Goal: Task Accomplishment & Management: Complete application form

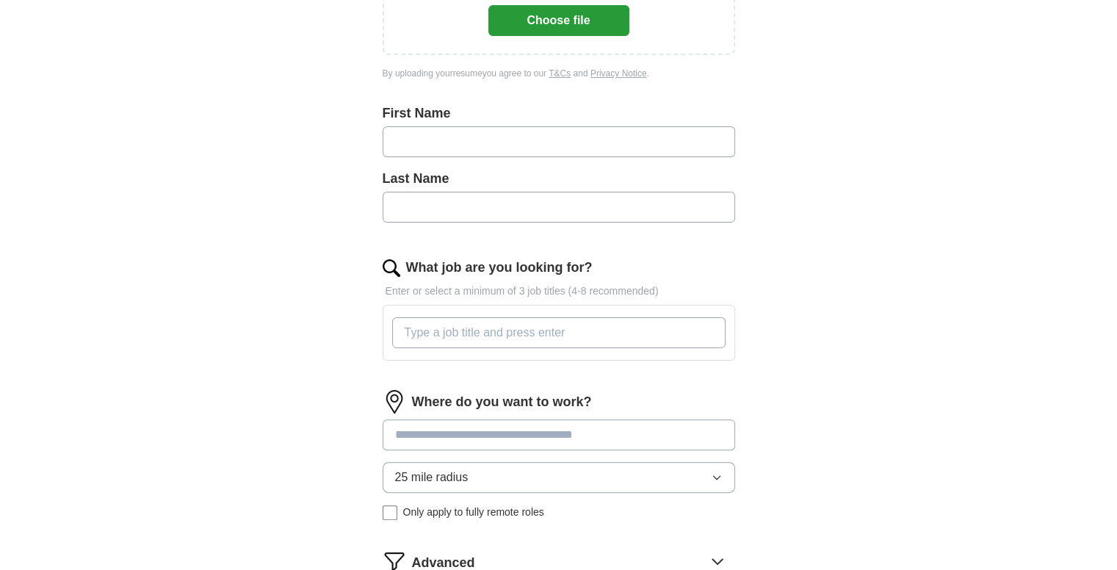
drag, startPoint x: 0, startPoint y: 0, endPoint x: 410, endPoint y: 150, distance: 436.4
click at [410, 150] on input "text" at bounding box center [559, 141] width 353 height 31
type input "*****"
type input "*"
click at [442, 327] on input "What job are you looking for?" at bounding box center [558, 332] width 333 height 31
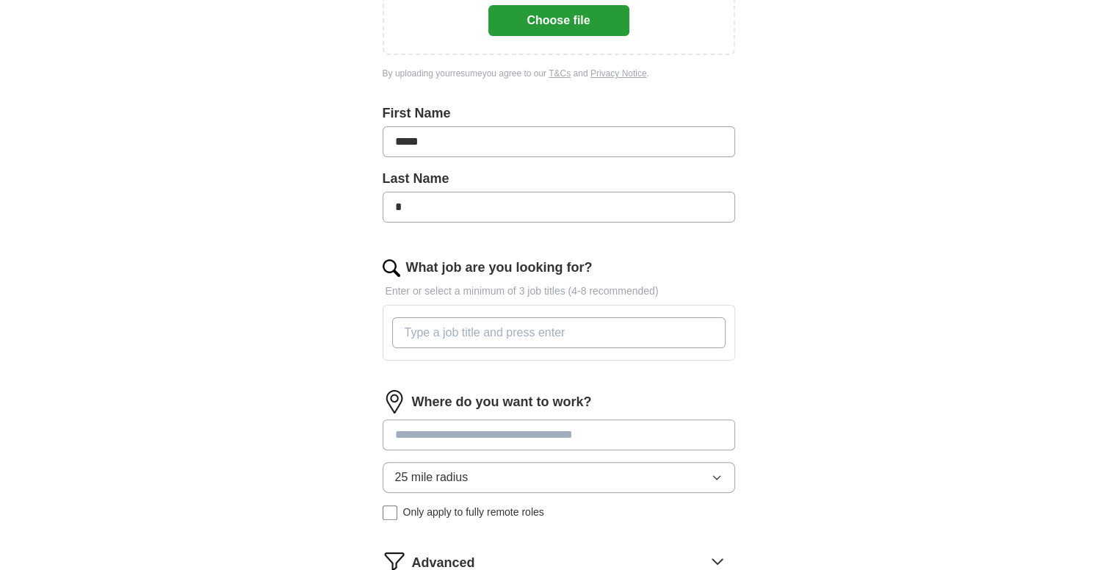
type input ">"
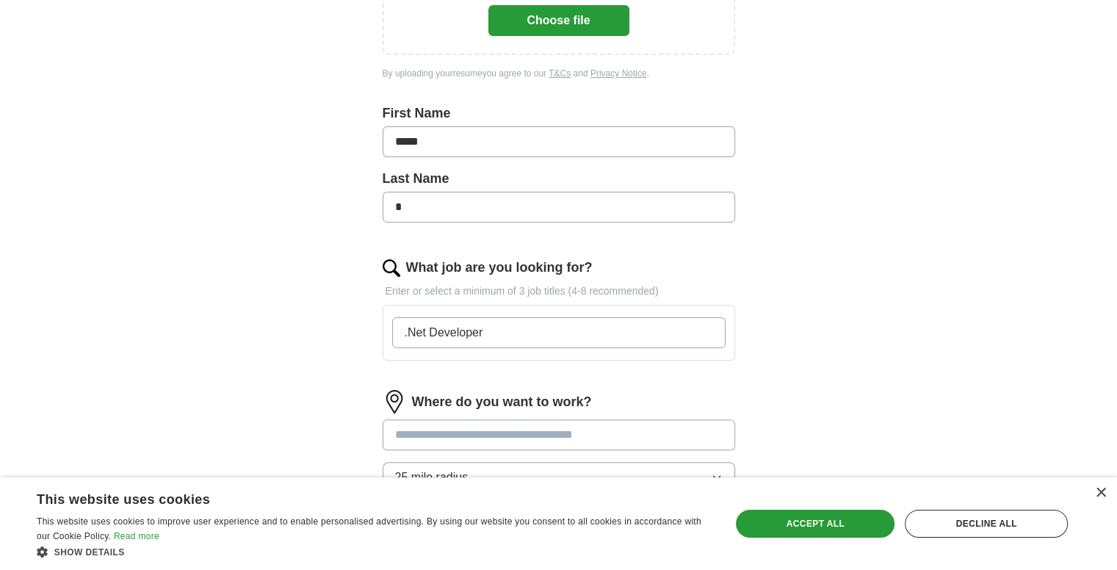
type input ".Net Developer"
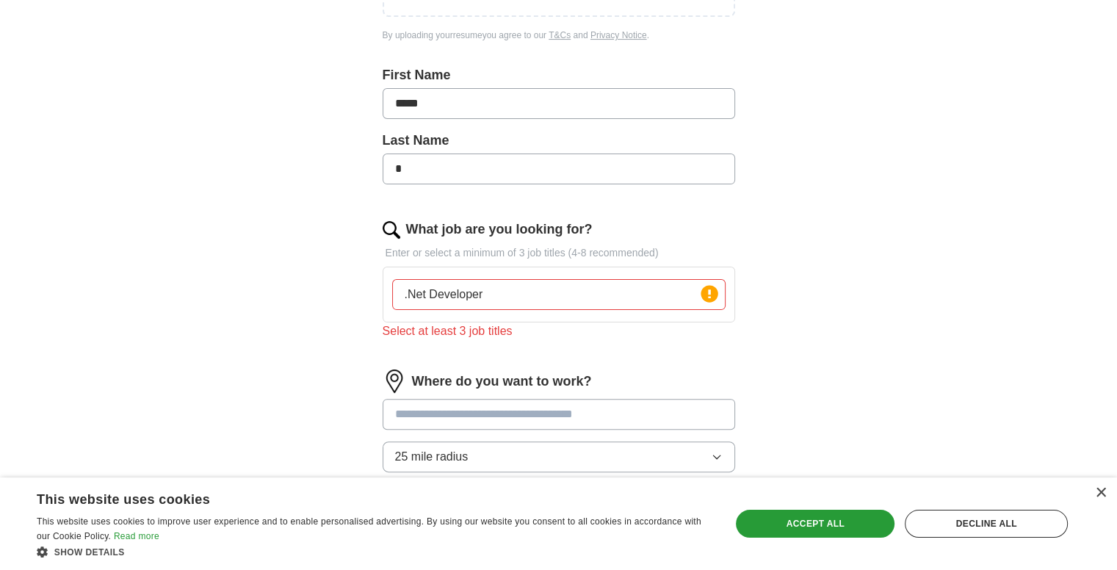
scroll to position [367, 0]
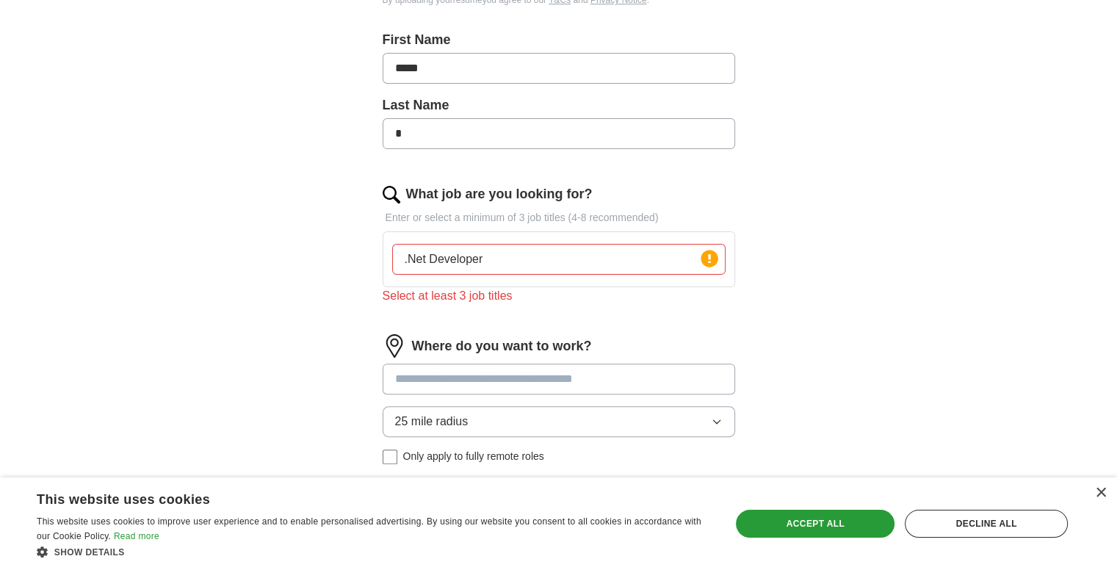
click at [502, 255] on input ".Net Developer" at bounding box center [558, 259] width 333 height 31
click at [403, 251] on input ".Net Developer" at bounding box center [558, 259] width 333 height 31
drag, startPoint x: 480, startPoint y: 245, endPoint x: 491, endPoint y: 253, distance: 14.7
click at [483, 248] on input ".Net Developer" at bounding box center [558, 259] width 333 height 31
click at [503, 256] on input ".Net Developer" at bounding box center [558, 259] width 333 height 31
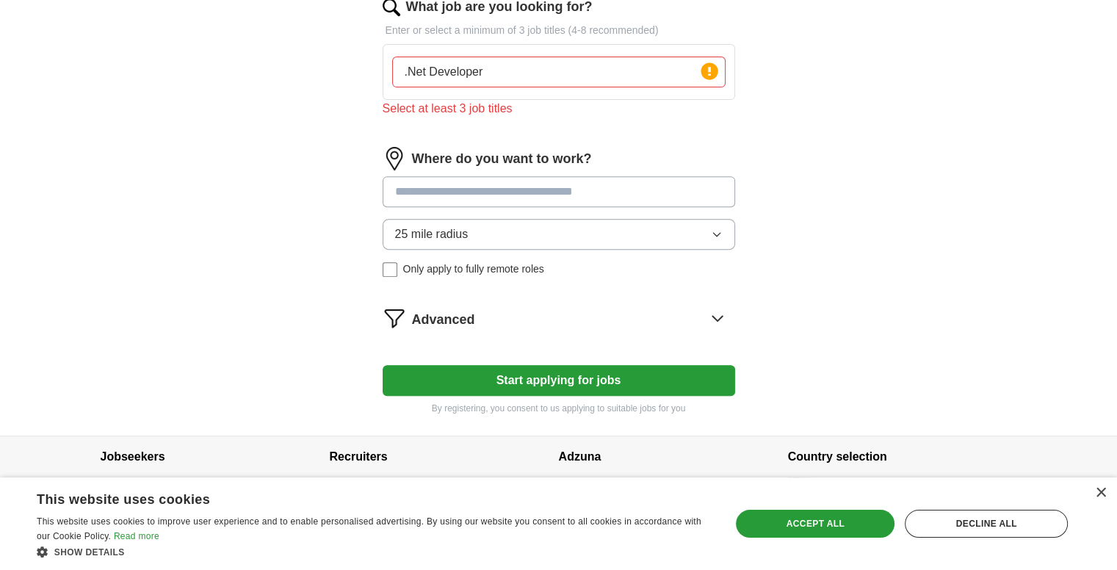
scroll to position [565, 0]
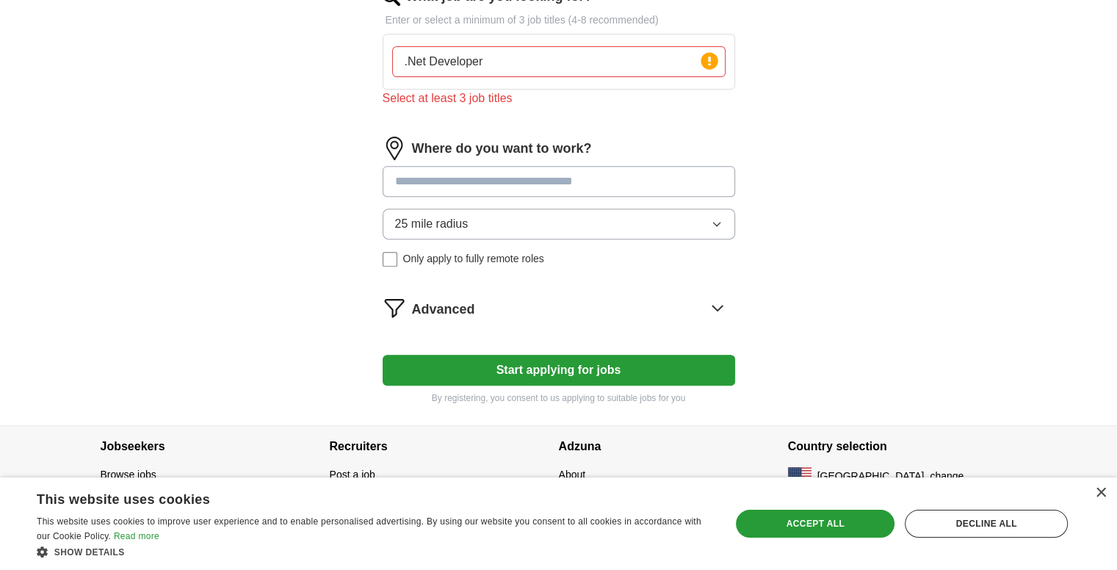
click at [478, 183] on input at bounding box center [559, 181] width 353 height 31
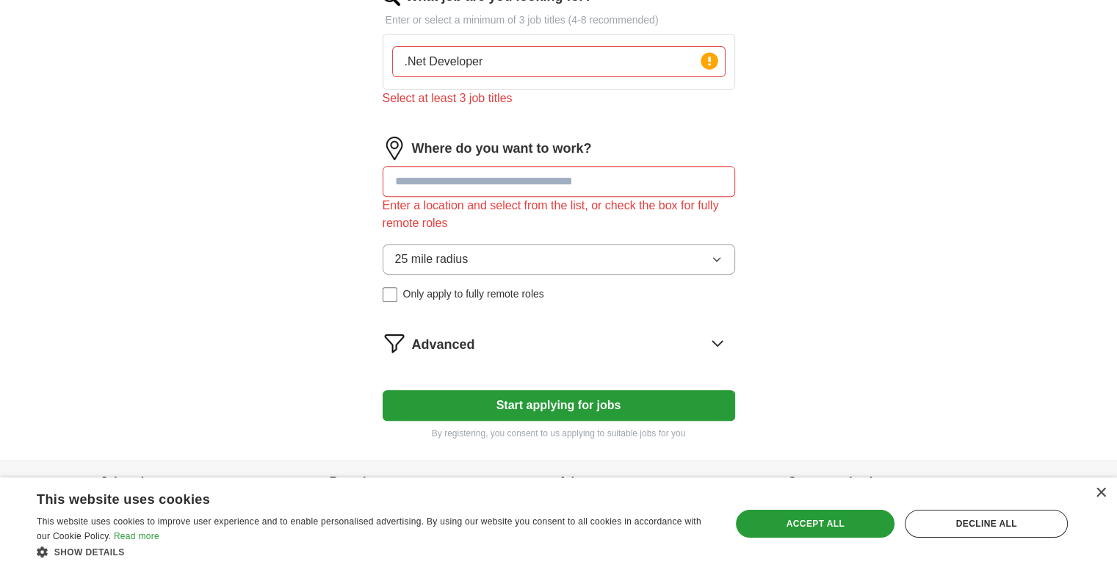
click at [452, 184] on input at bounding box center [559, 181] width 353 height 31
type input "*****"
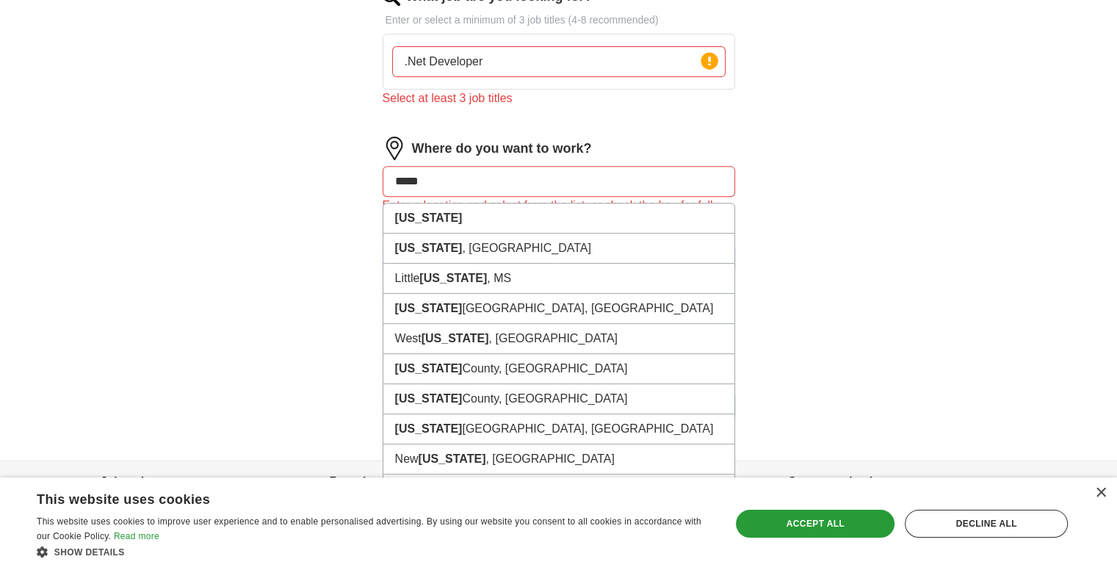
drag, startPoint x: 449, startPoint y: 186, endPoint x: 383, endPoint y: 184, distance: 66.1
click at [383, 184] on input "*****" at bounding box center [559, 181] width 353 height 31
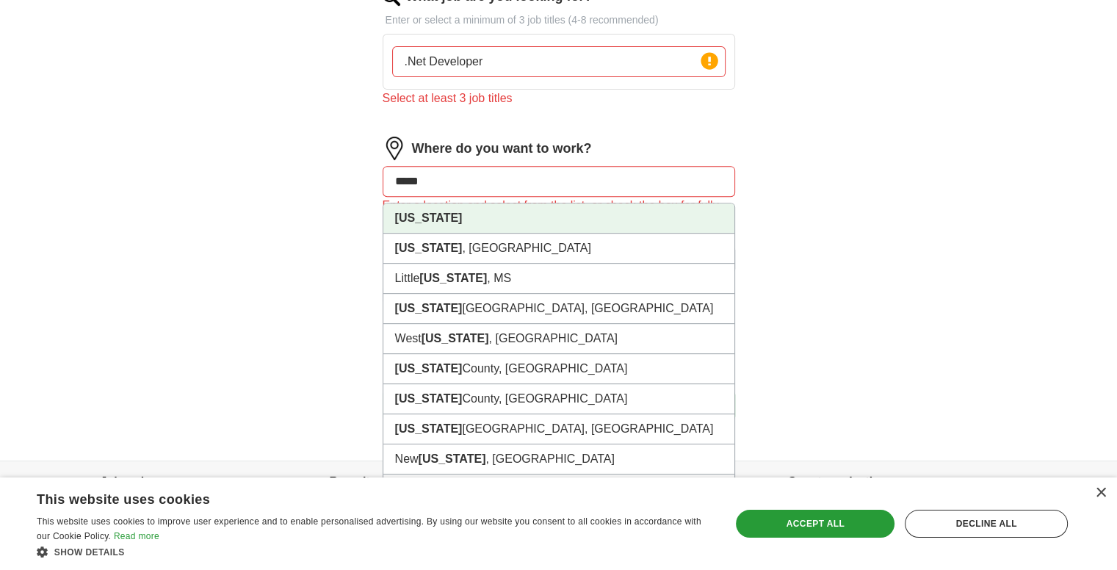
click at [429, 220] on li "[US_STATE]" at bounding box center [558, 218] width 351 height 30
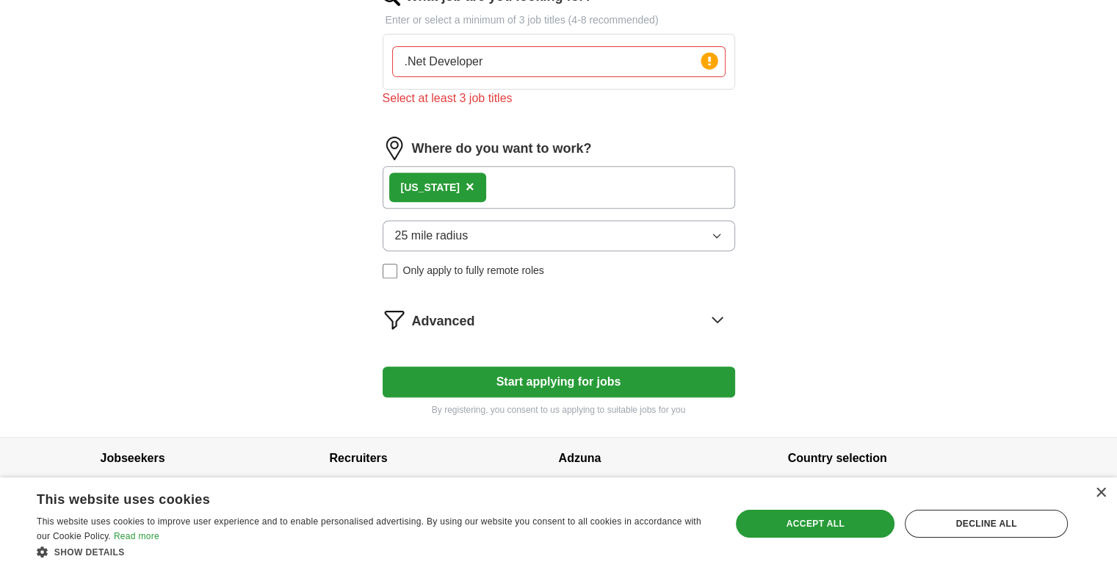
click at [520, 243] on button "25 mile radius" at bounding box center [559, 235] width 353 height 31
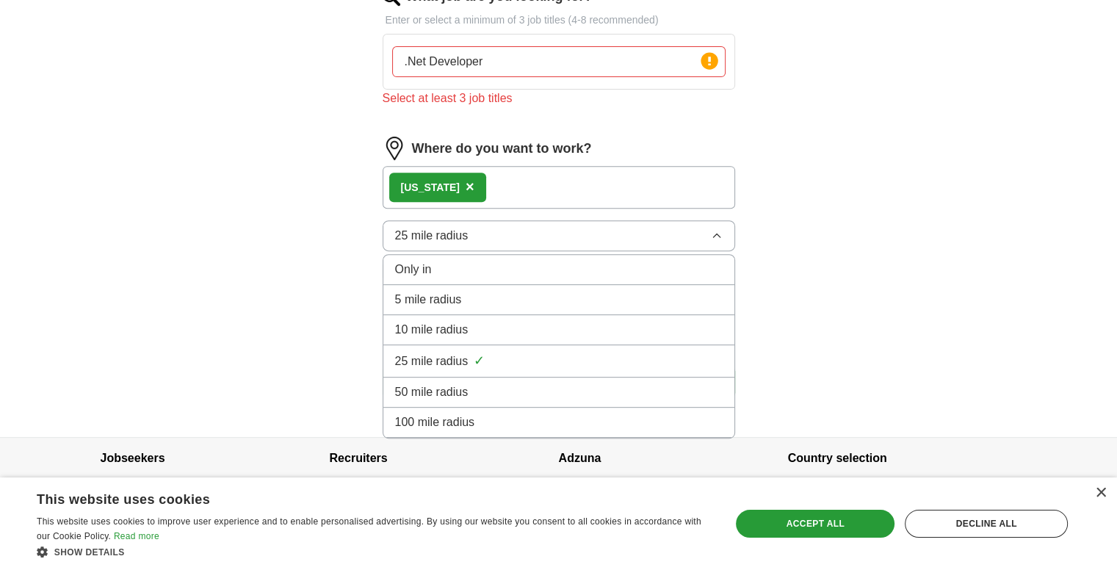
click at [447, 414] on span "100 mile radius" at bounding box center [435, 423] width 80 height 18
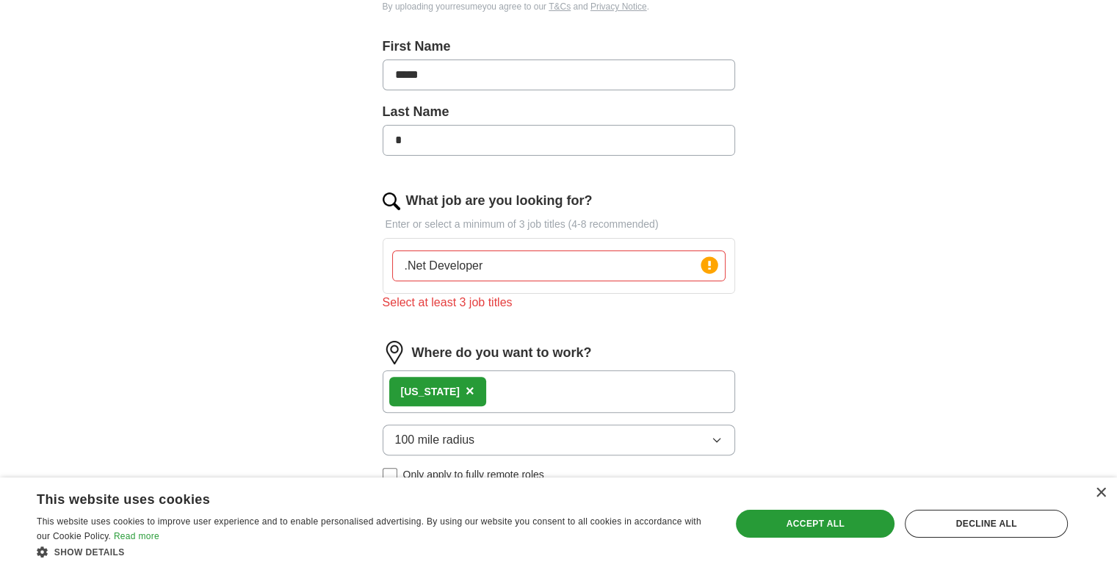
scroll to position [344, 0]
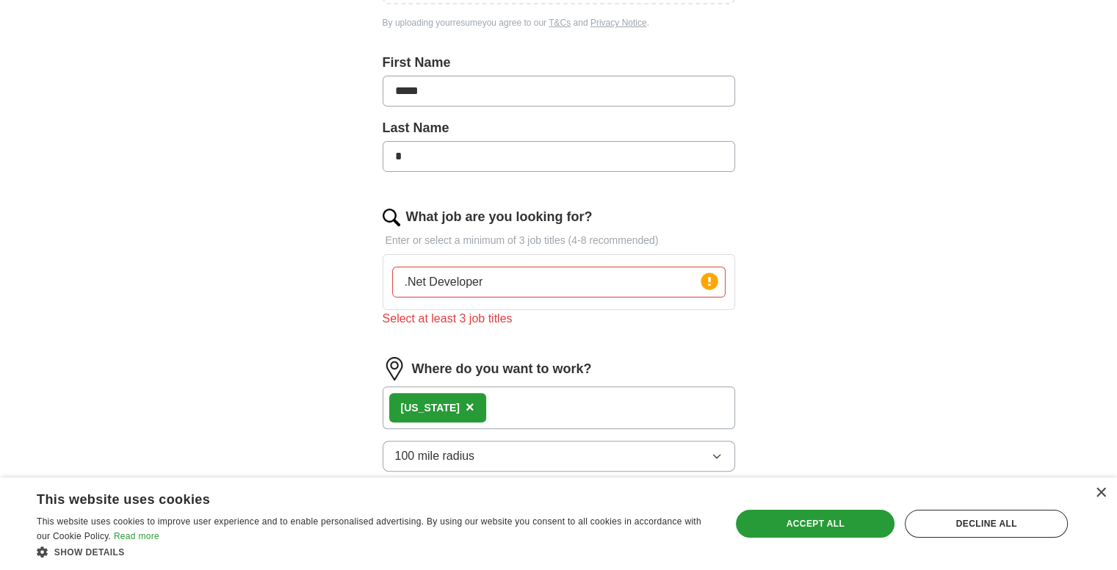
click at [477, 277] on input ".Net Developer" at bounding box center [558, 282] width 333 height 31
click at [488, 280] on input ".Net Developer" at bounding box center [558, 282] width 333 height 31
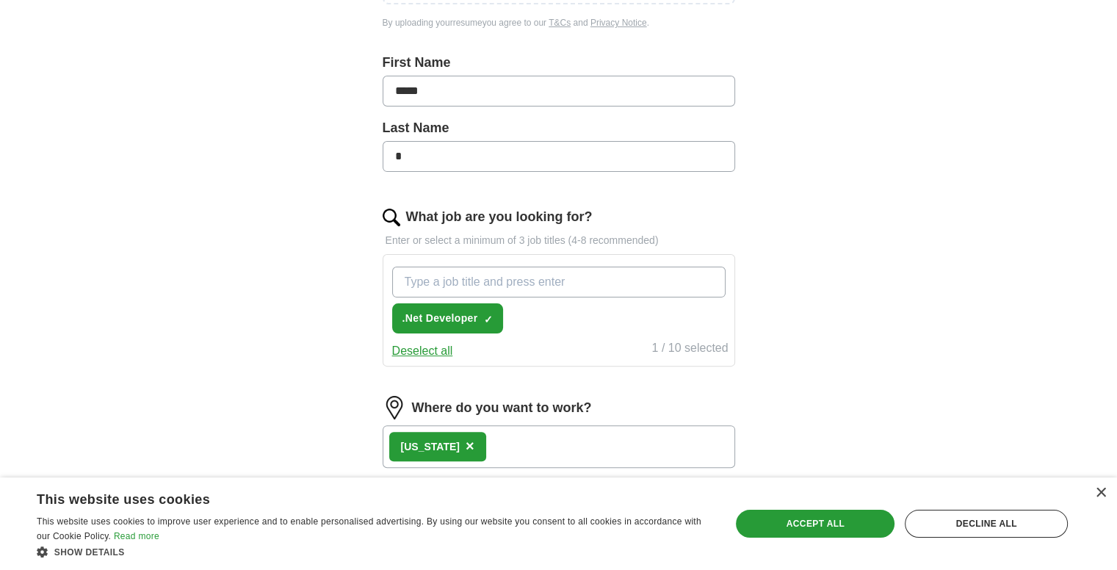
click at [526, 284] on input "What job are you looking for?" at bounding box center [558, 282] width 333 height 31
type input ".Net Full stack Developer"
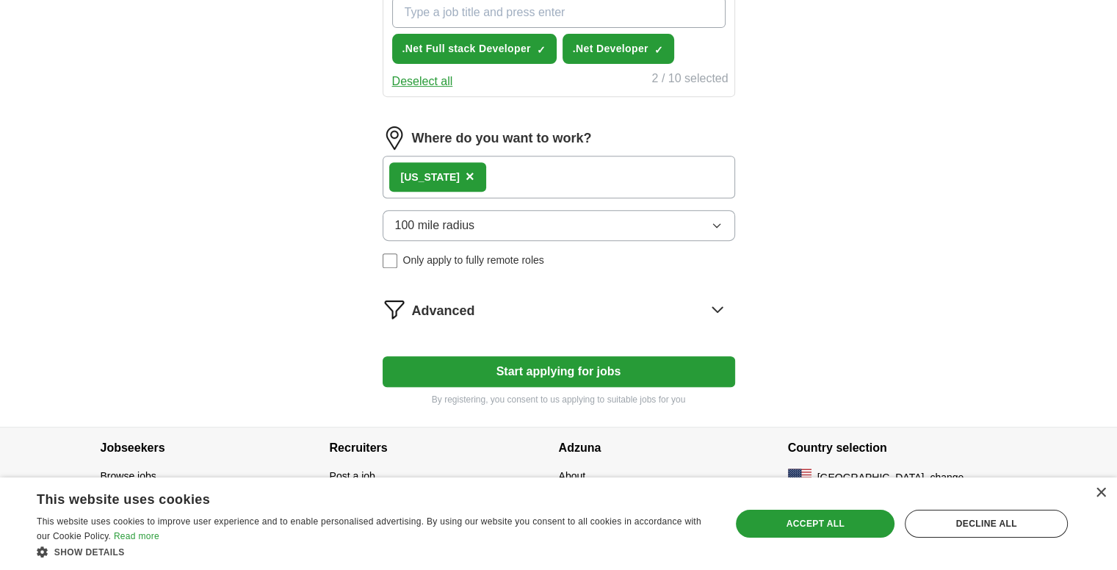
scroll to position [616, 0]
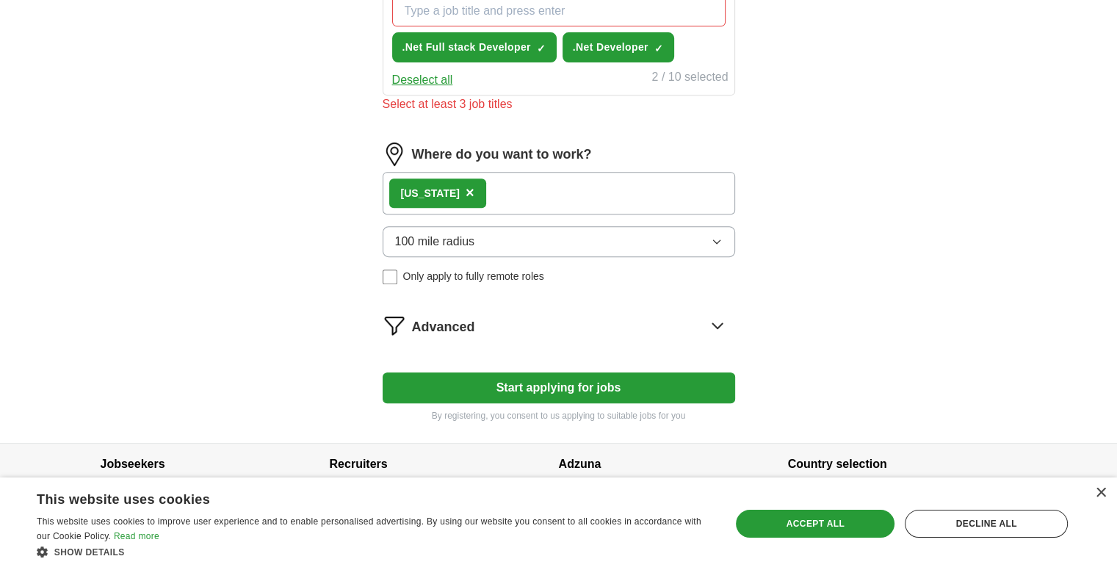
click at [541, 354] on form "Upload a resume Drag and drop your resume or Choose file By uploading your resu…" at bounding box center [559, 3] width 353 height 837
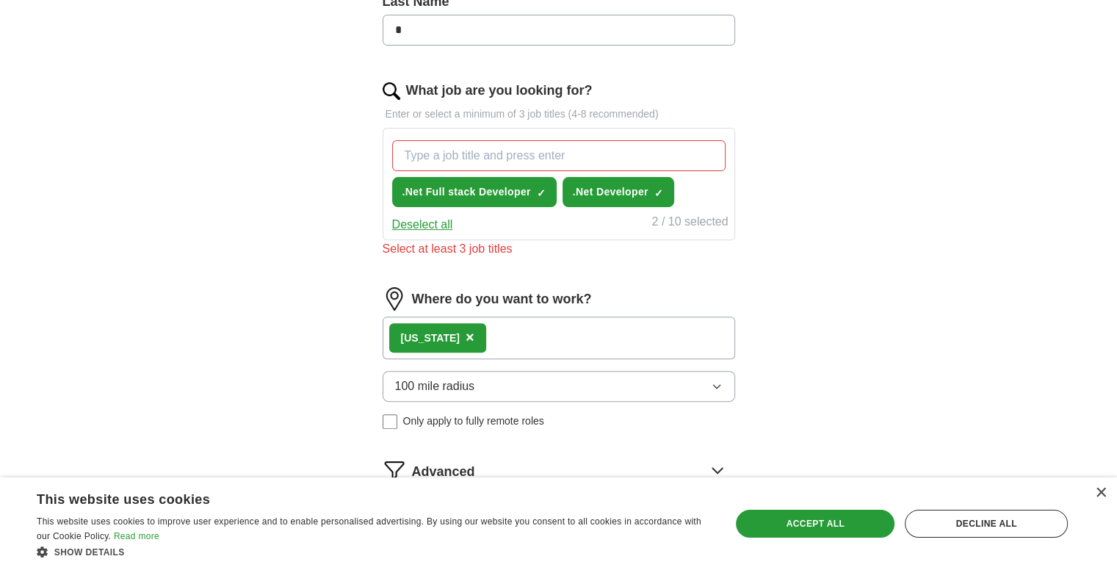
scroll to position [469, 0]
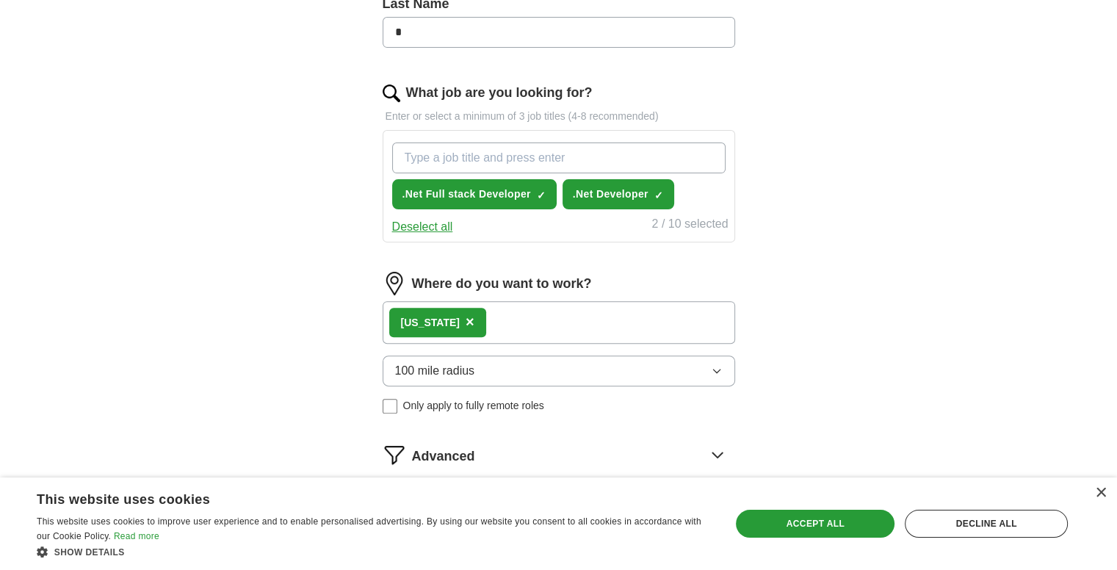
click at [514, 151] on input "What job are you looking for?" at bounding box center [558, 157] width 333 height 31
type input ">"
type input ".Net"
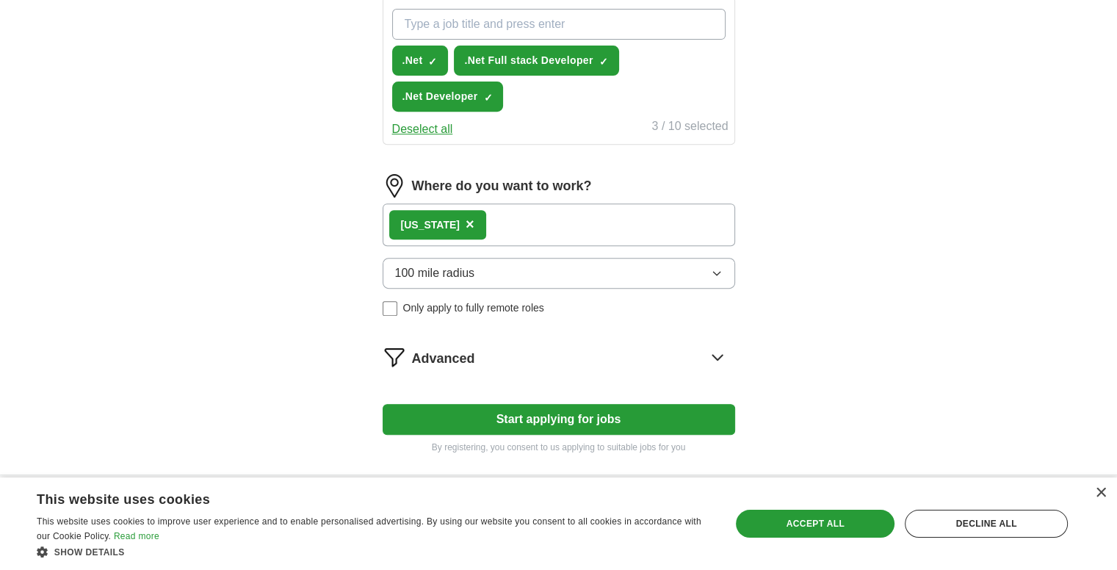
scroll to position [616, 0]
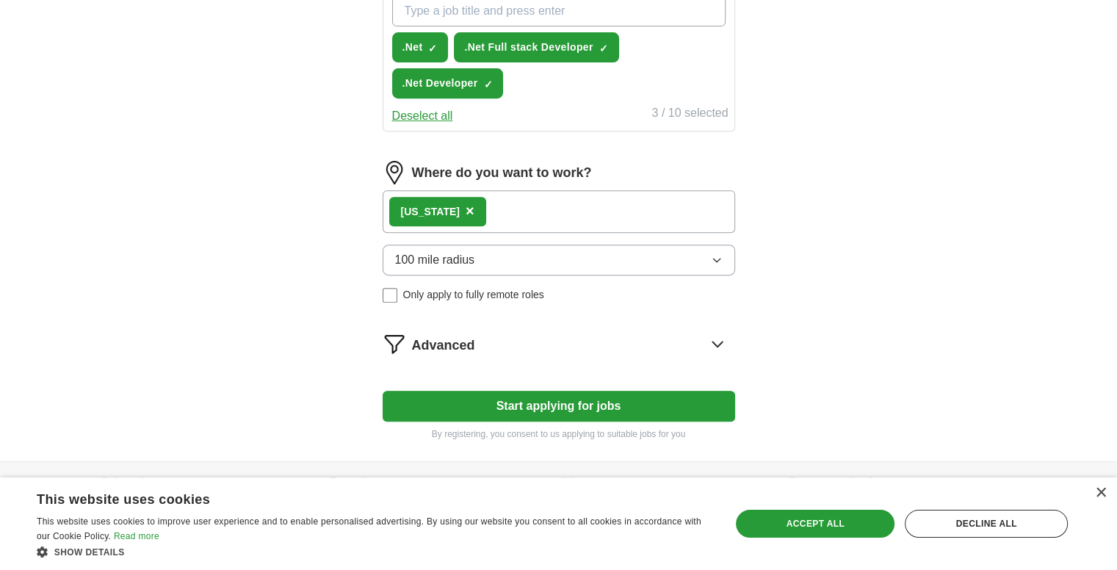
click at [508, 406] on button "Start applying for jobs" at bounding box center [559, 406] width 353 height 31
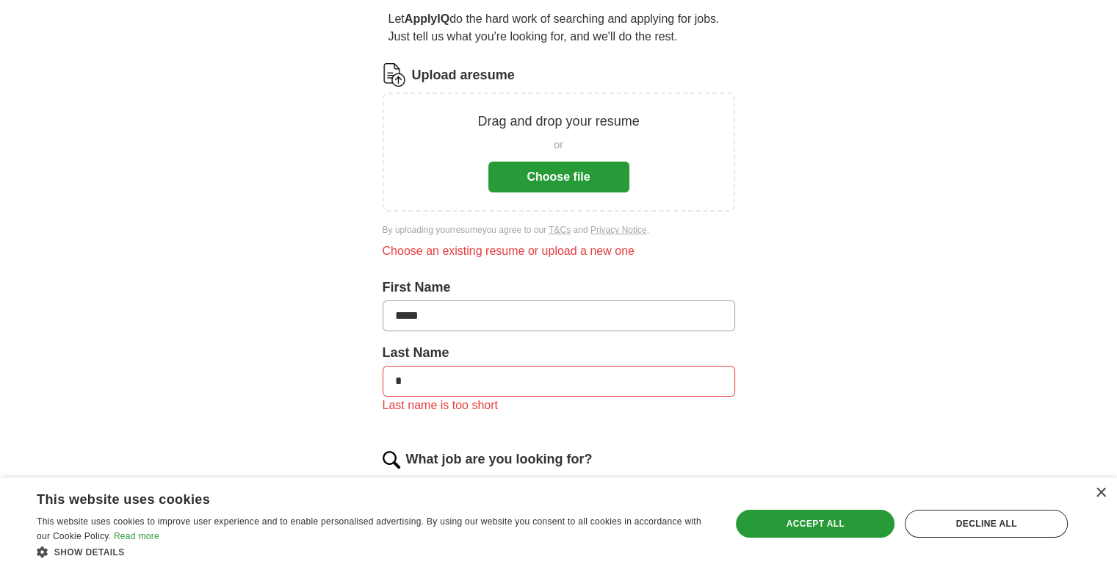
scroll to position [137, 0]
click at [528, 171] on button "Choose file" at bounding box center [558, 177] width 141 height 31
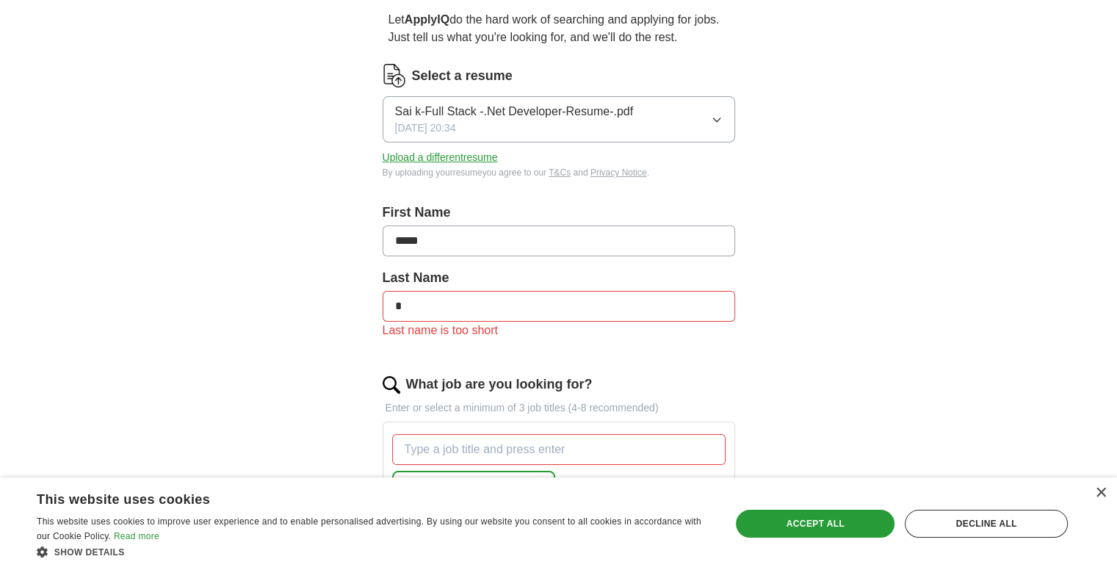
click at [455, 305] on input "*" at bounding box center [559, 306] width 353 height 31
click at [439, 233] on input "*****" at bounding box center [559, 241] width 353 height 31
type input "***"
click at [415, 299] on input "*" at bounding box center [559, 306] width 353 height 31
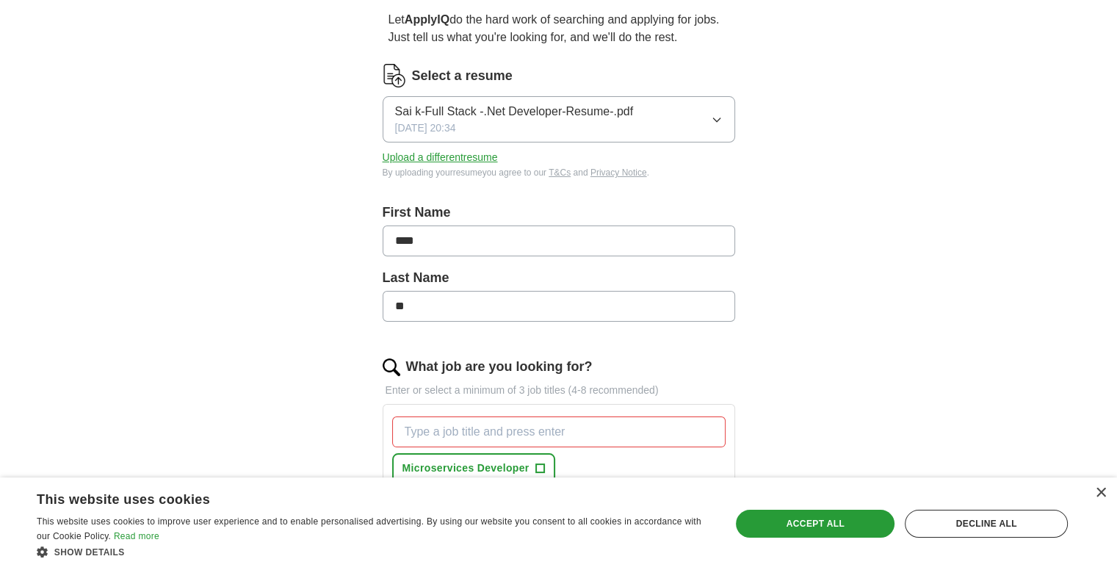
type input "**"
click at [1108, 491] on div "× This website uses cookies This website uses cookies to improve user experienc…" at bounding box center [558, 523] width 1117 height 93
click at [1102, 491] on div "×" at bounding box center [1100, 493] width 11 height 11
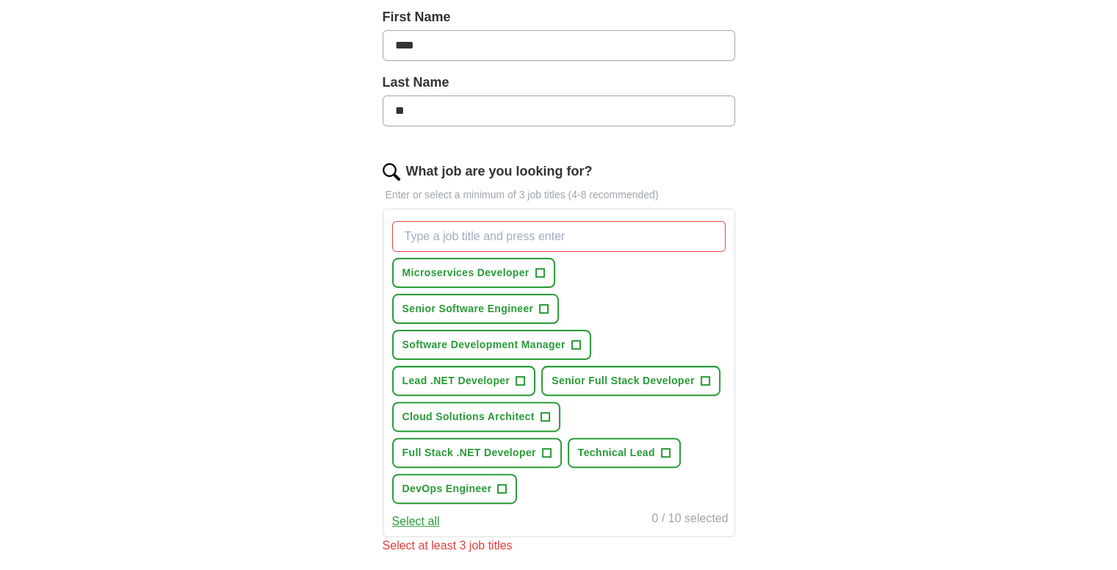
scroll to position [357, 0]
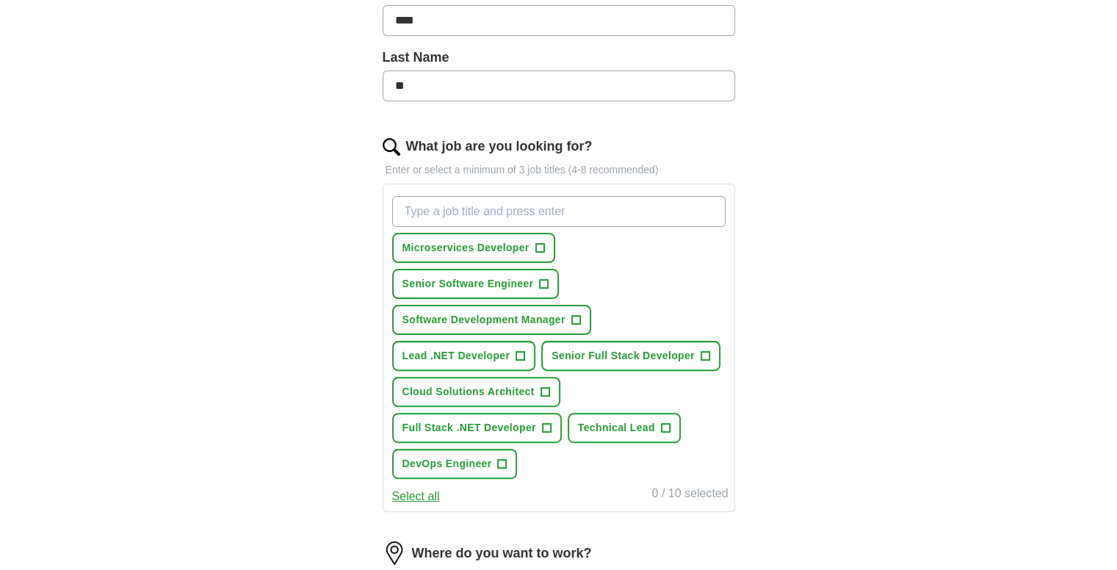
click at [472, 207] on input "What job are you looking for?" at bounding box center [558, 211] width 333 height 31
click at [458, 355] on span "Lead .NET Developer" at bounding box center [457, 355] width 108 height 15
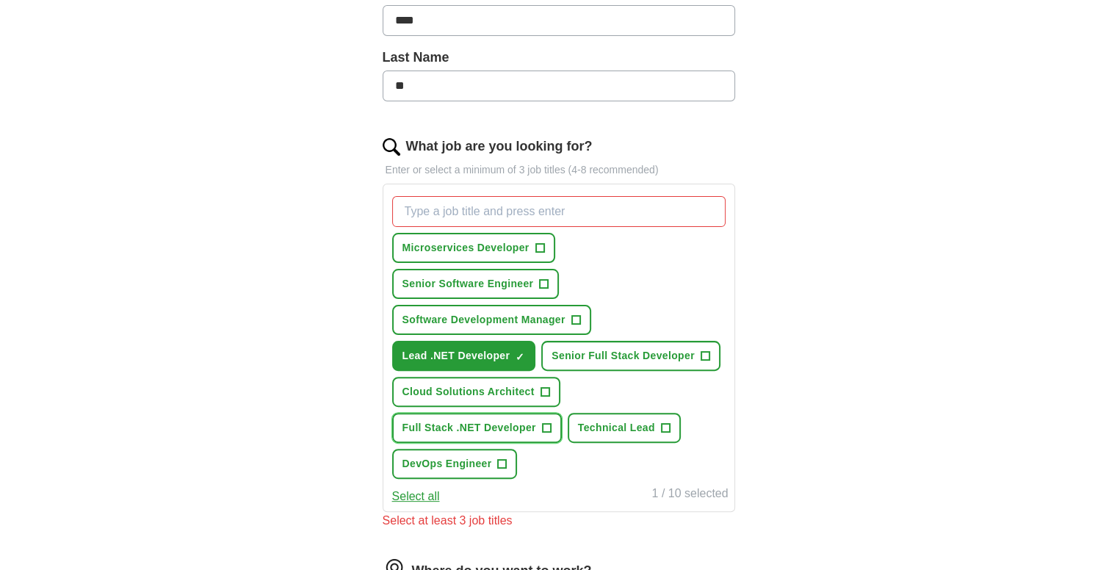
click at [472, 420] on span "Full Stack .NET Developer" at bounding box center [470, 427] width 134 height 15
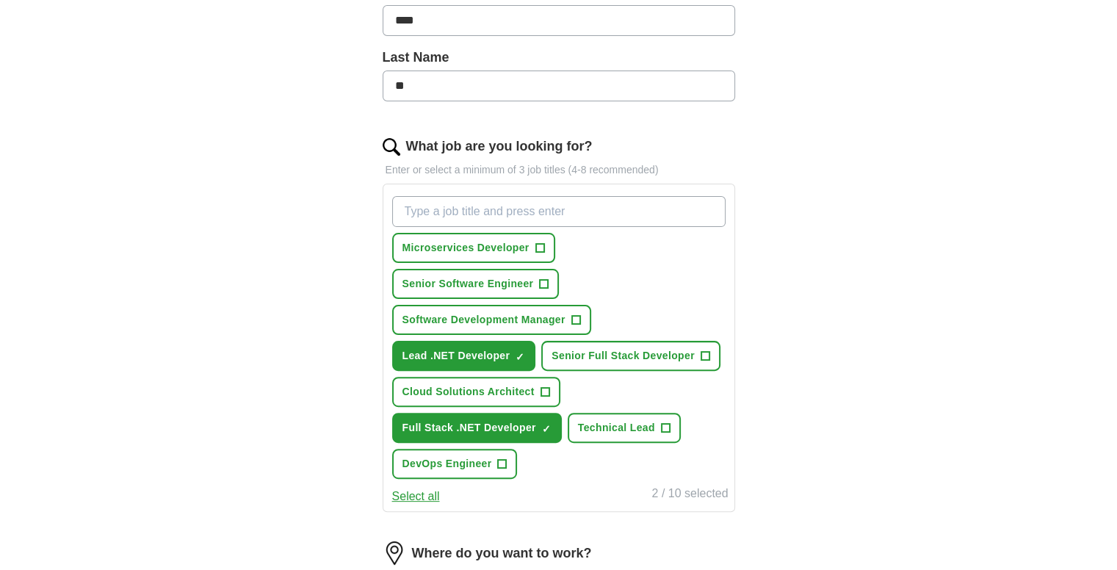
click at [494, 212] on input "What job are you looking for?" at bounding box center [558, 211] width 333 height 31
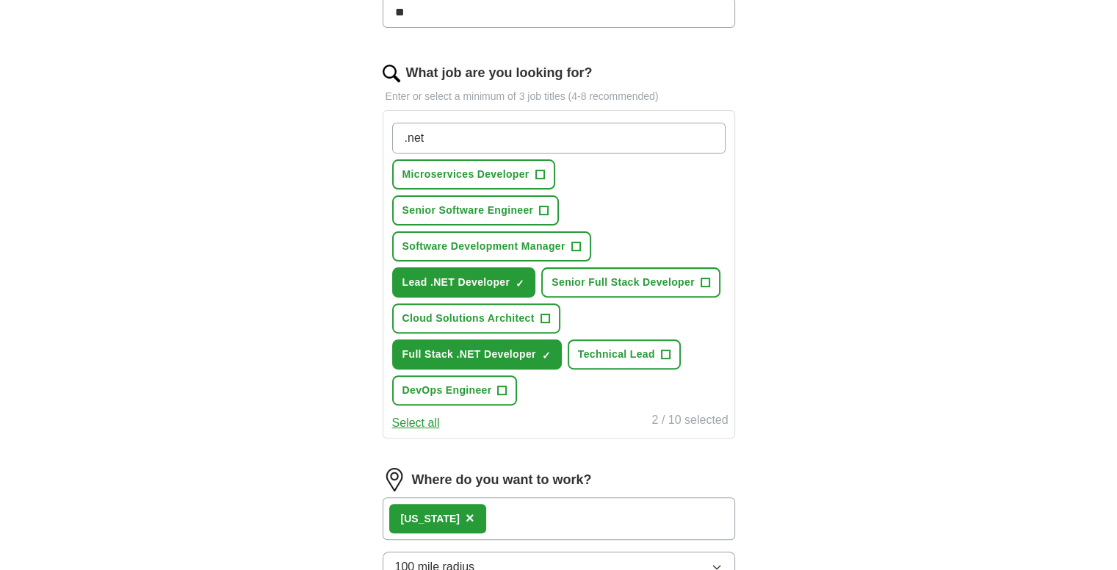
type input ".net"
click at [473, 383] on span "DevOps Engineer" at bounding box center [448, 390] width 90 height 15
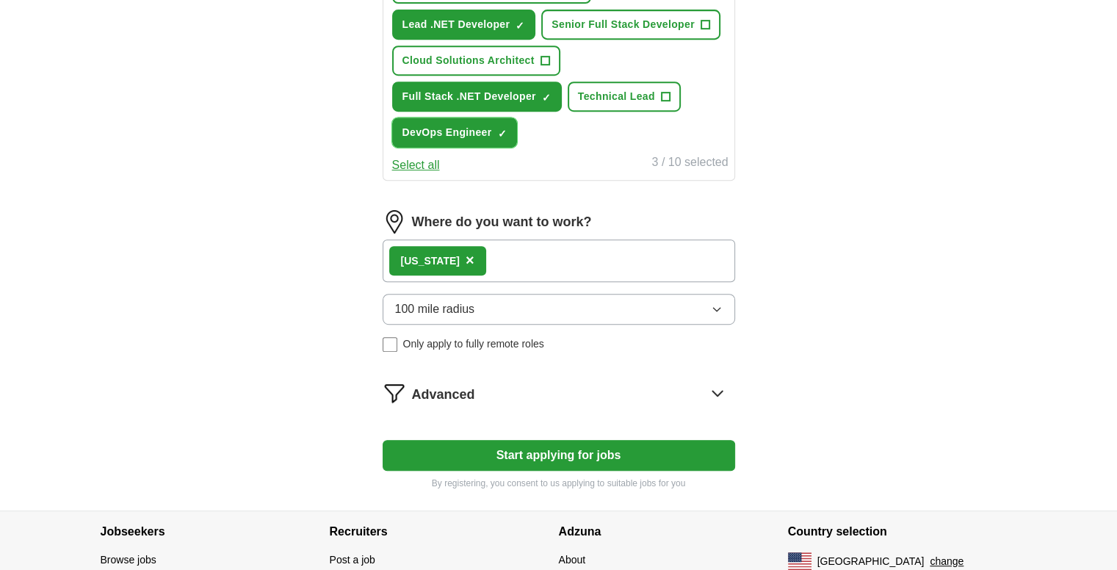
scroll to position [724, 0]
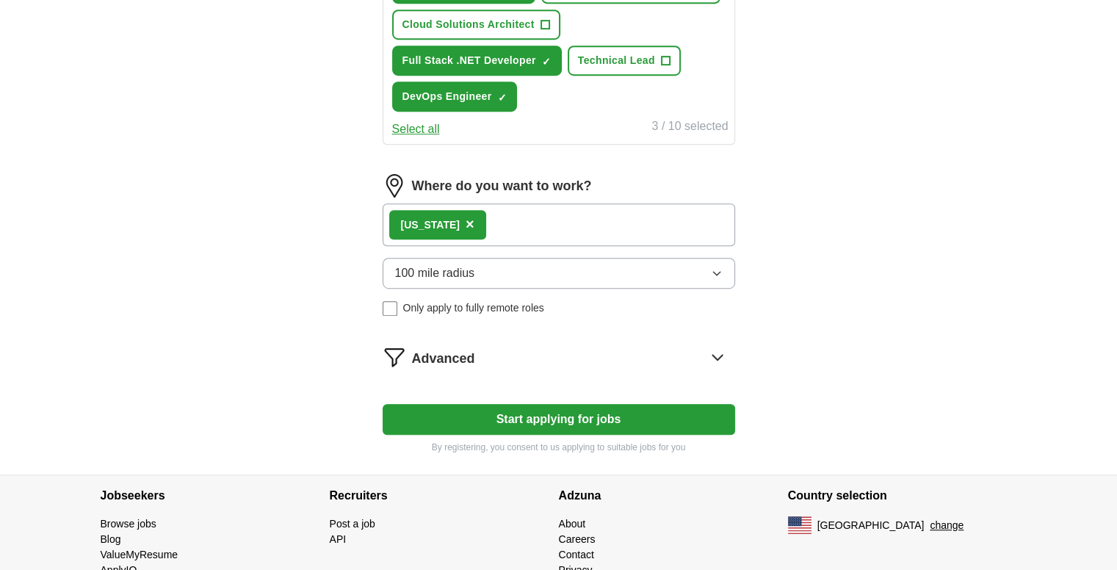
click at [499, 420] on button "Start applying for jobs" at bounding box center [559, 419] width 353 height 31
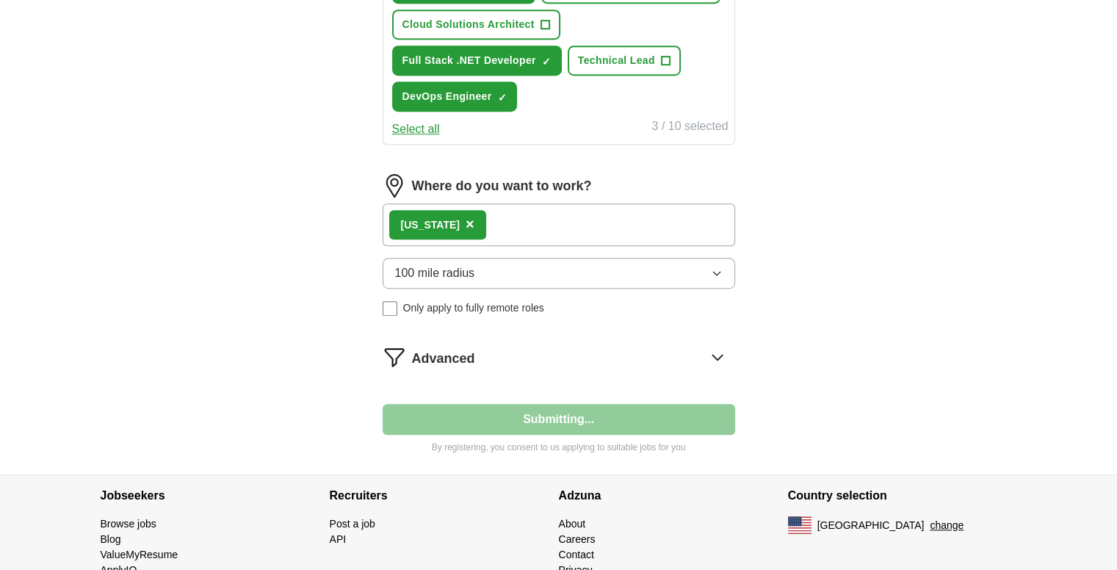
select select "**"
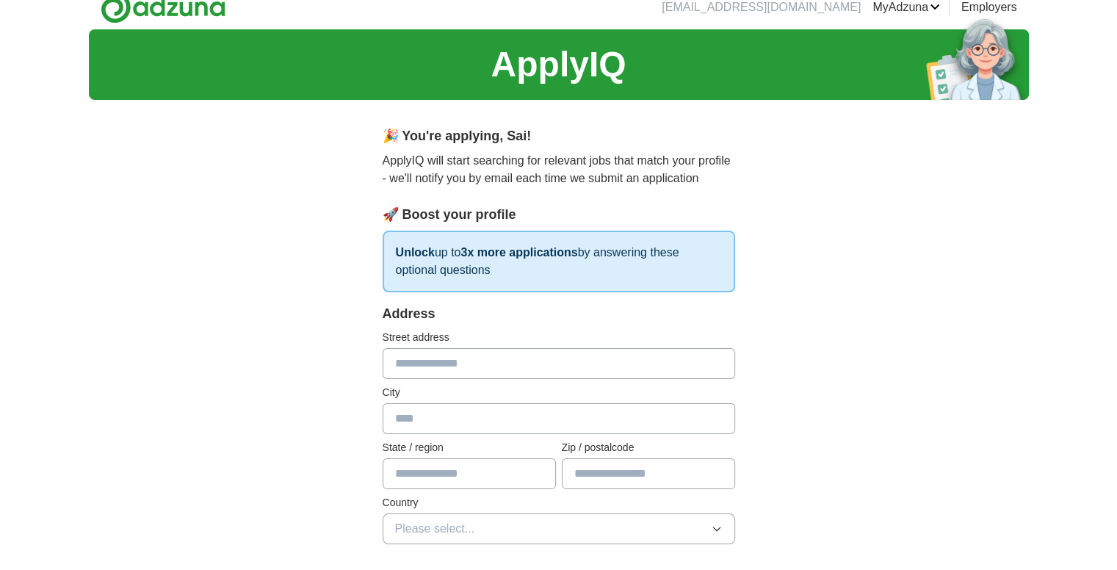
scroll to position [0, 0]
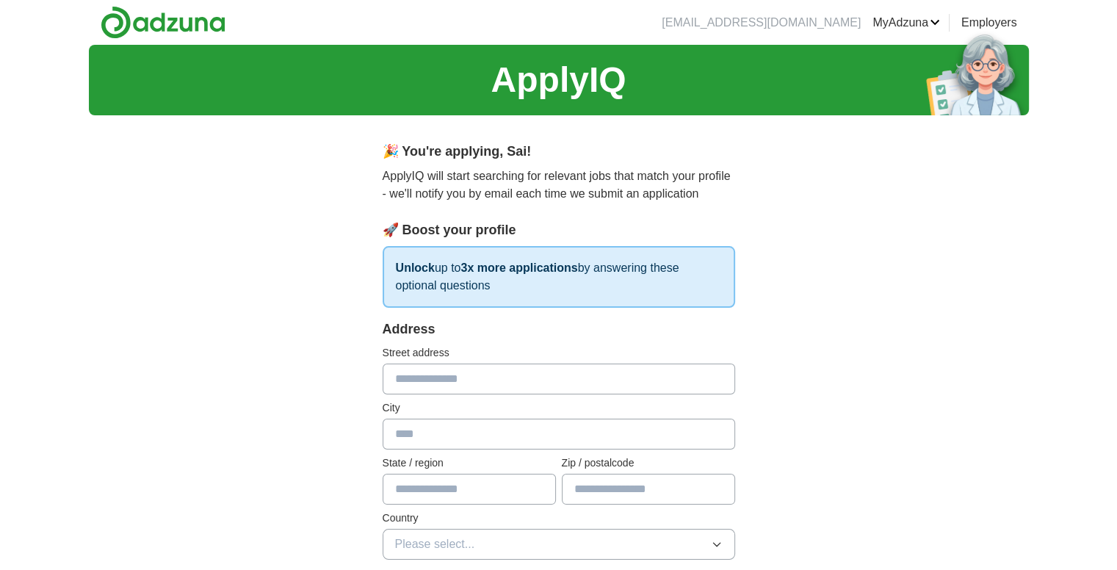
click at [458, 380] on input "text" at bounding box center [559, 379] width 353 height 31
type input "**********"
type input "*****"
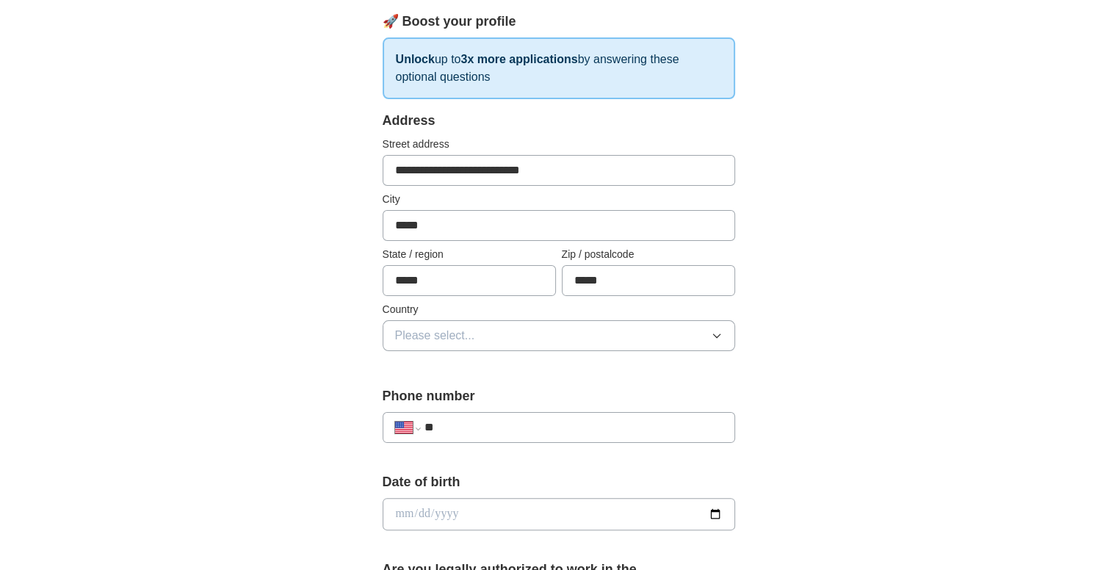
scroll to position [220, 0]
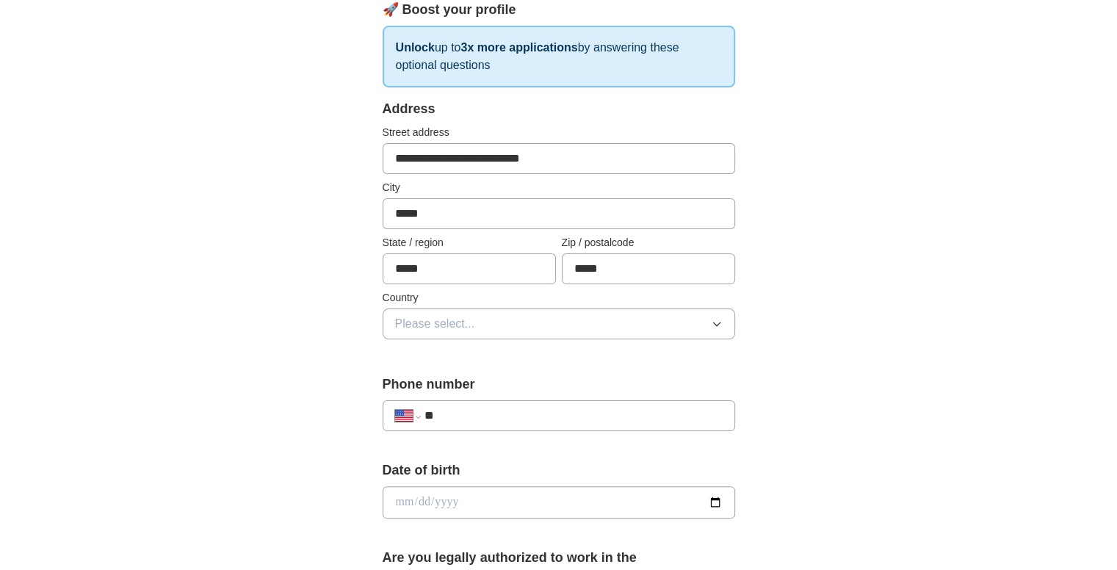
click at [458, 320] on span "Please select..." at bounding box center [435, 324] width 80 height 18
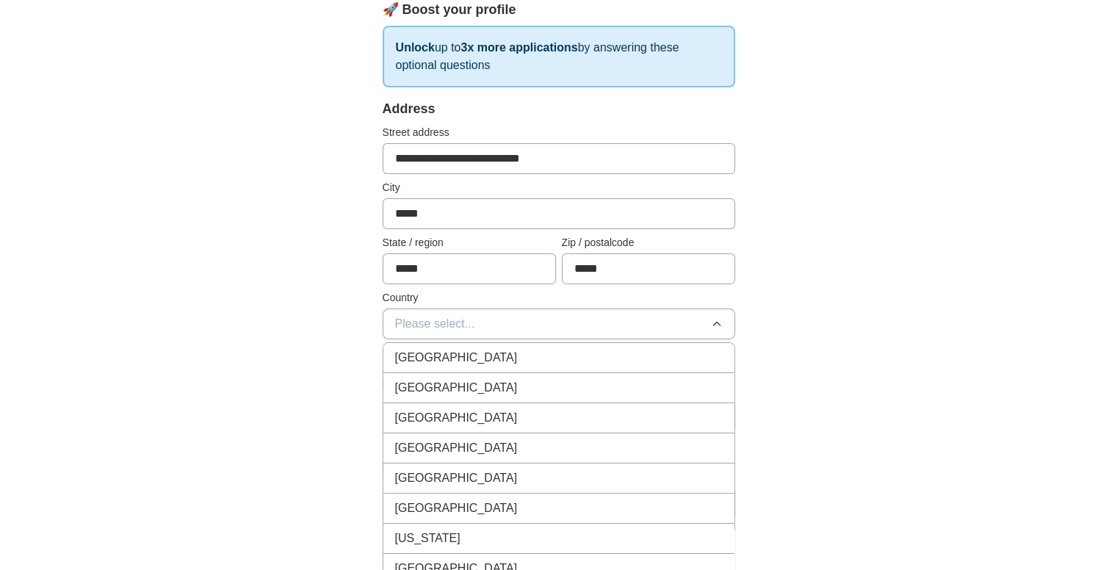
click at [469, 380] on div "[GEOGRAPHIC_DATA]" at bounding box center [559, 388] width 328 height 18
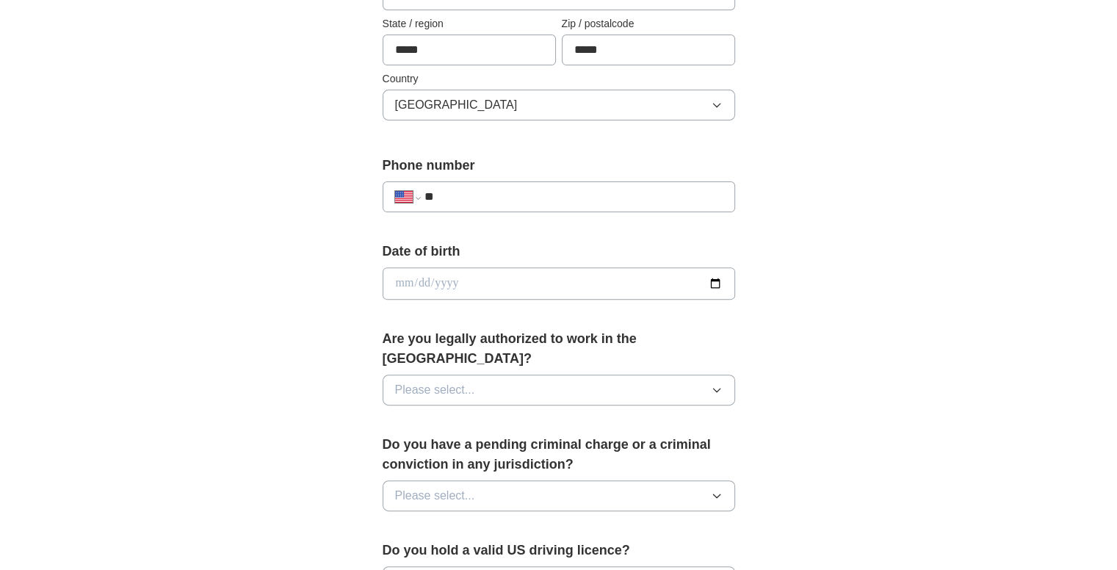
scroll to position [441, 0]
click at [474, 188] on input "**" at bounding box center [573, 196] width 298 height 18
click at [480, 197] on input "**" at bounding box center [573, 196] width 298 height 18
click at [458, 273] on input "date" at bounding box center [559, 282] width 353 height 32
click at [712, 281] on input "date" at bounding box center [559, 282] width 353 height 32
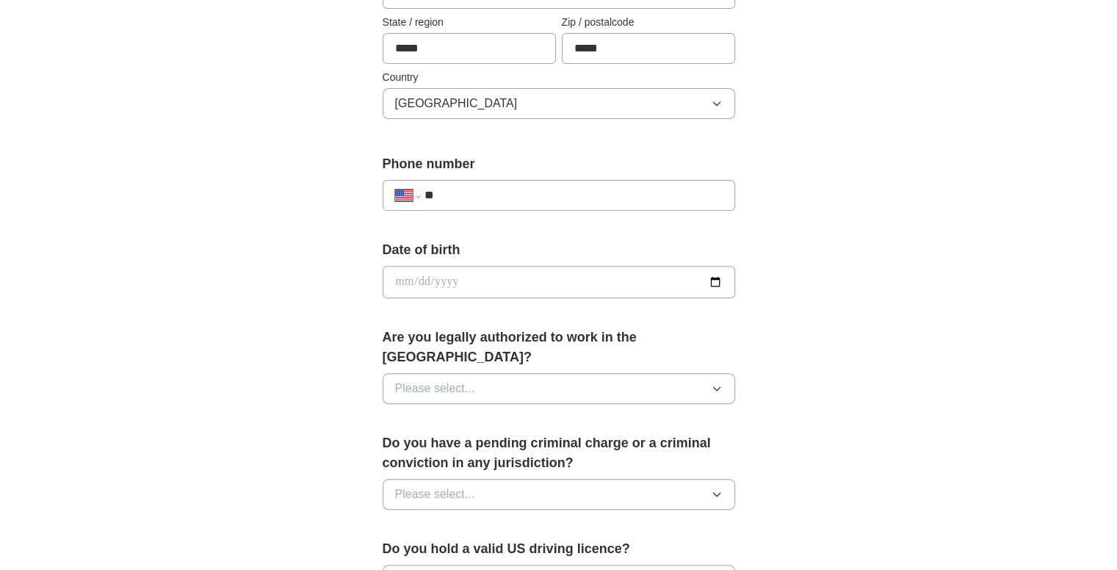
click at [799, 183] on div "**********" at bounding box center [559, 273] width 940 height 1338
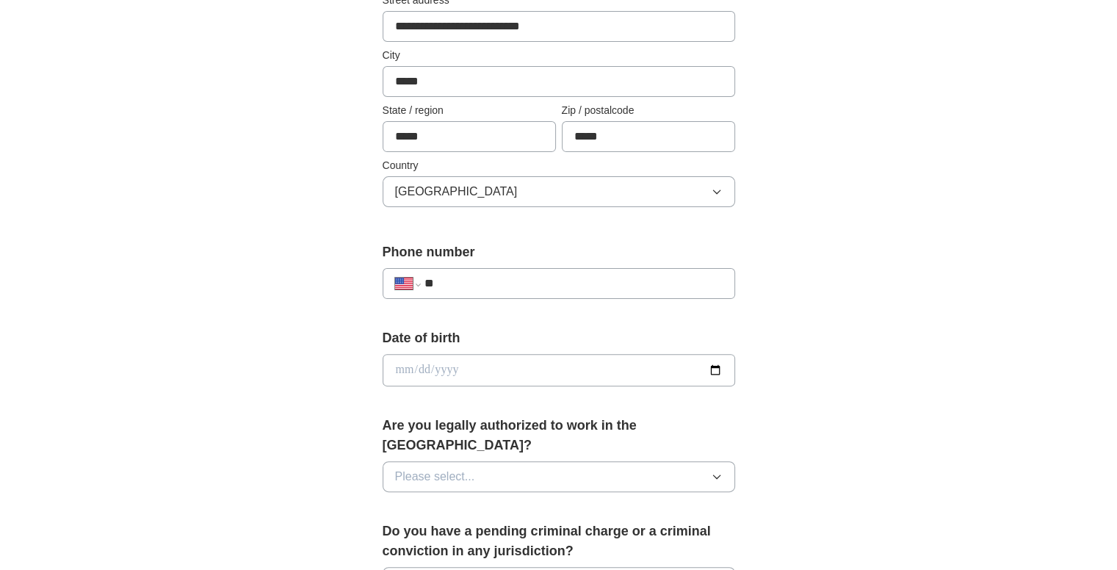
scroll to position [349, 0]
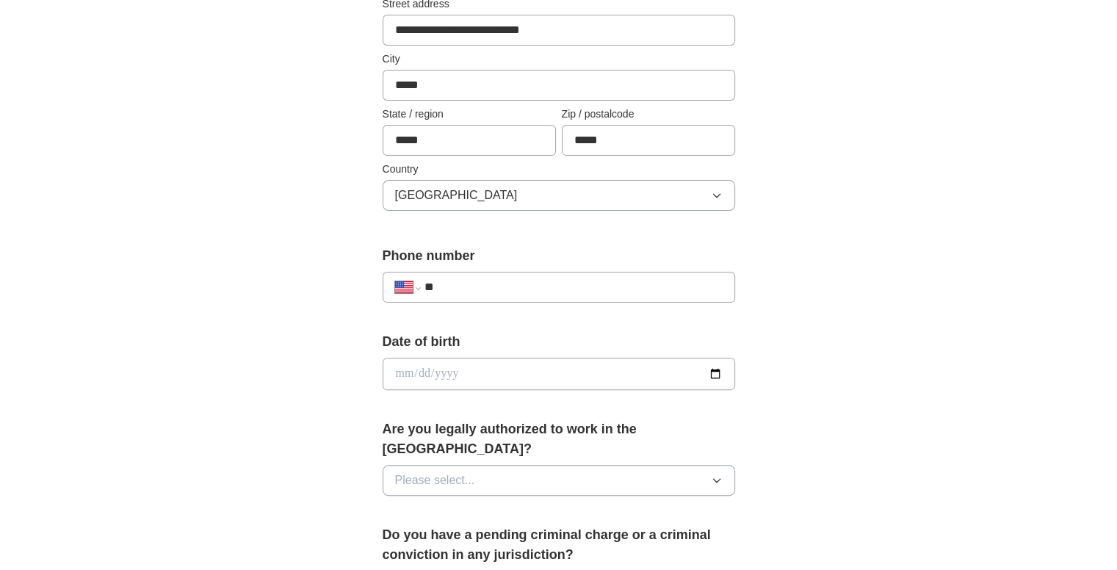
click at [499, 289] on input "**" at bounding box center [573, 287] width 298 height 18
